Goal: Task Accomplishment & Management: Use online tool/utility

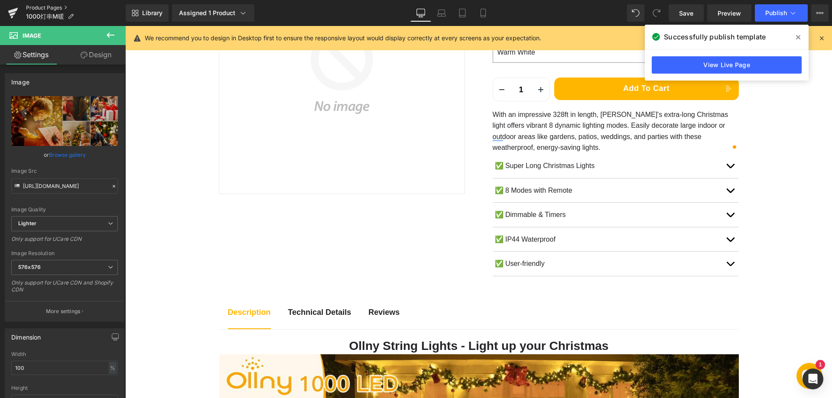
scroll to position [173, 0]
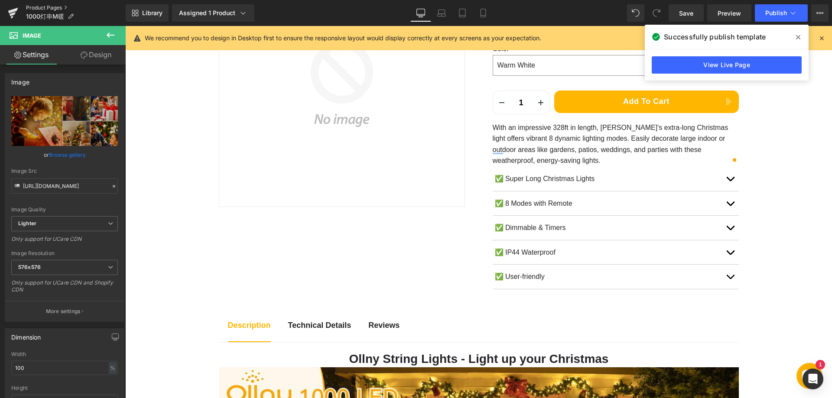
click at [53, 7] on link "Product Pages" at bounding box center [76, 7] width 100 height 7
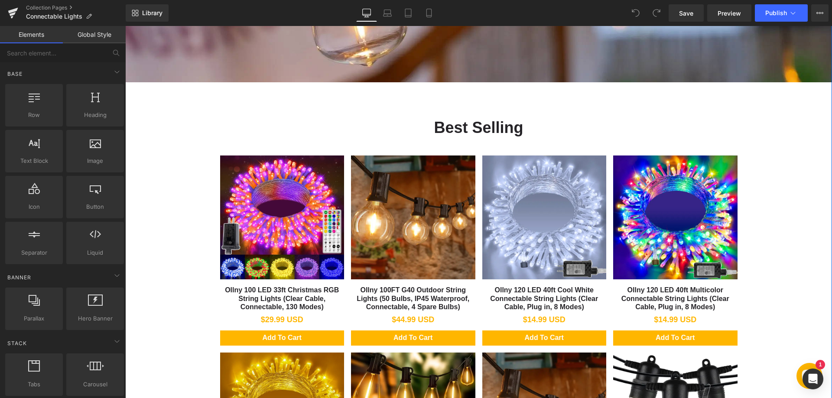
scroll to position [324, 0]
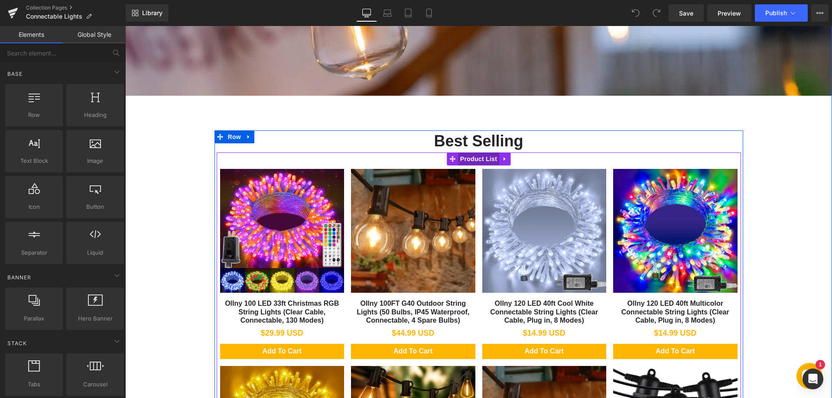
drag, startPoint x: 467, startPoint y: 159, endPoint x: 208, endPoint y: 188, distance: 260.3
click at [467, 159] on span "Product List" at bounding box center [478, 159] width 41 height 13
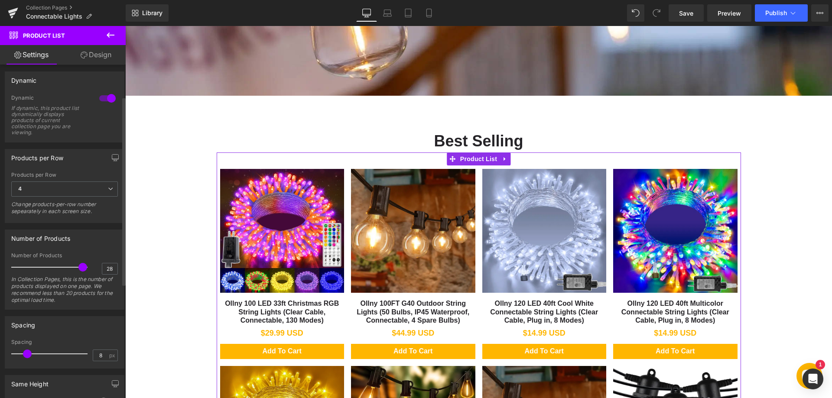
scroll to position [87, 0]
type input "30"
drag, startPoint x: 81, startPoint y: 265, endPoint x: 92, endPoint y: 266, distance: 11.3
click at [92, 266] on div "Number of Products 30 In Collection Pages, this is the number of products displ…" at bounding box center [64, 277] width 107 height 57
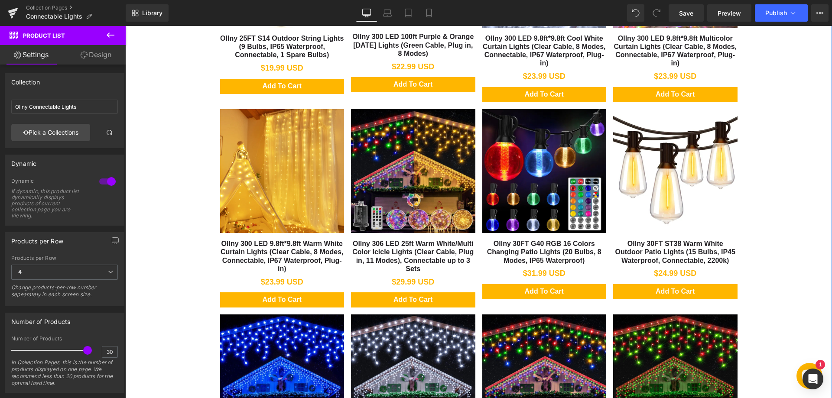
scroll to position [1364, 0]
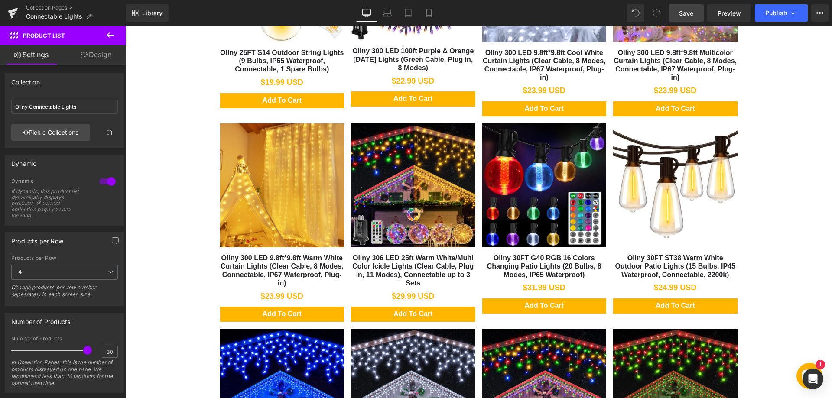
click at [693, 13] on span "Save" at bounding box center [686, 13] width 14 height 9
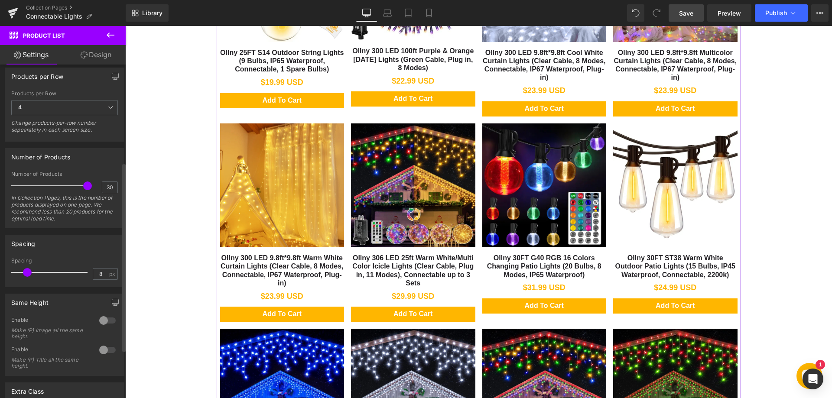
scroll to position [173, 0]
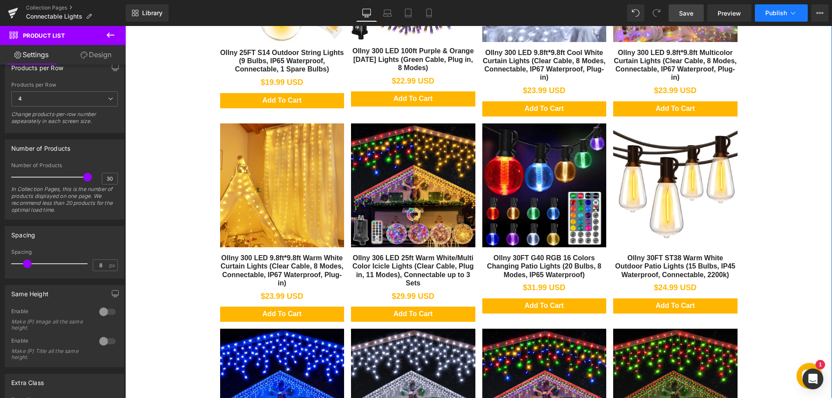
click at [777, 19] on button "Publish" at bounding box center [781, 12] width 53 height 17
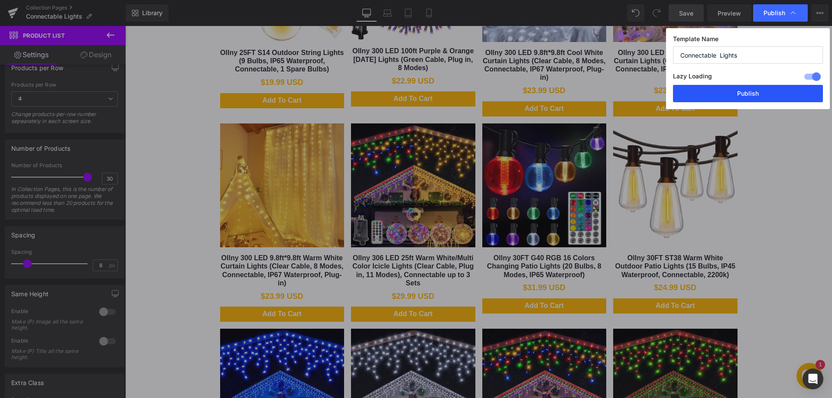
click at [764, 95] on button "Publish" at bounding box center [748, 93] width 150 height 17
